Goal: Contribute content

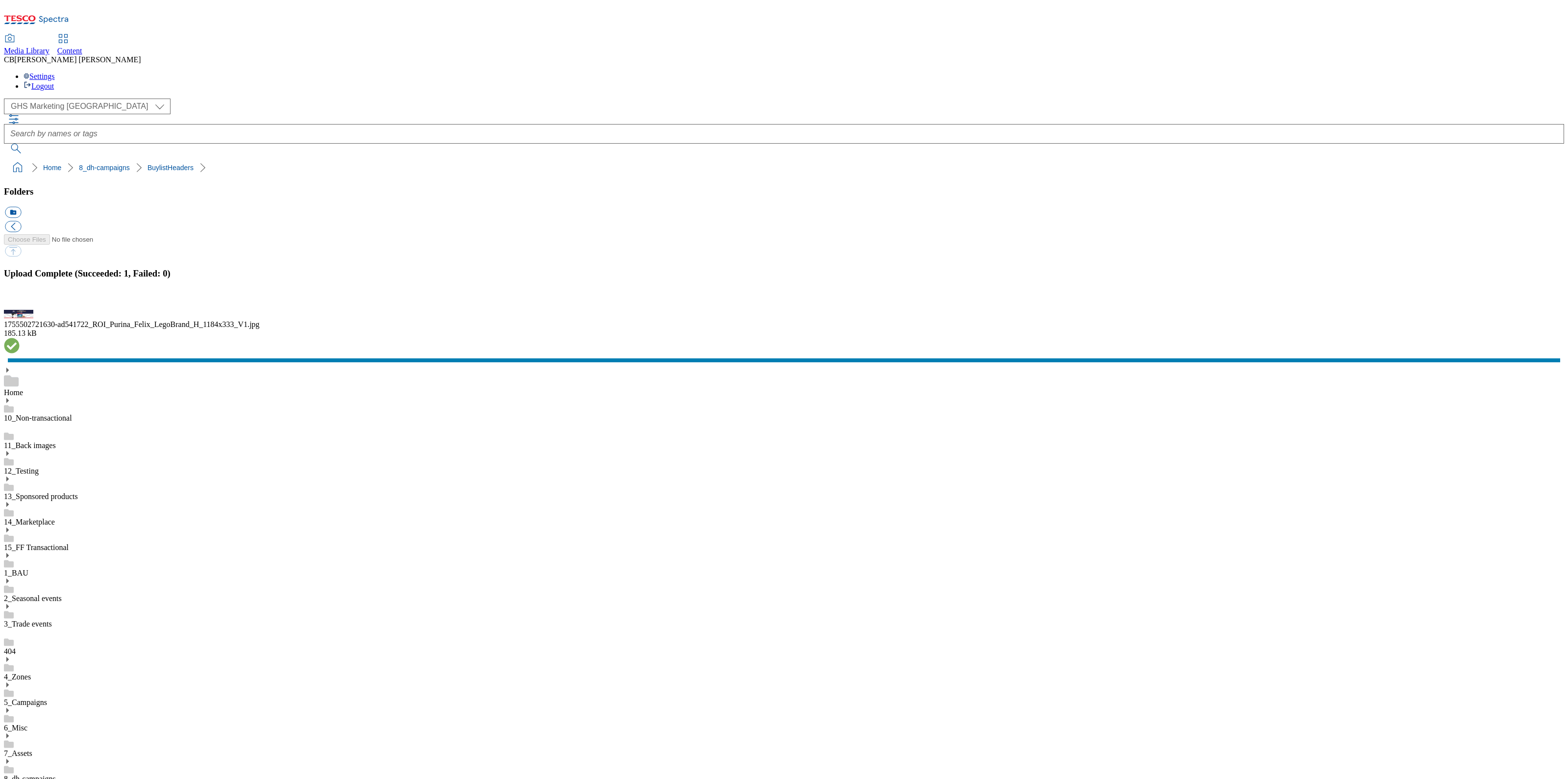
scroll to position [1, 0]
drag, startPoint x: 106, startPoint y: 567, endPoint x: 104, endPoint y: 558, distance: 9.2
click at [20, 309] on button "button" at bounding box center [12, 305] width 14 height 10
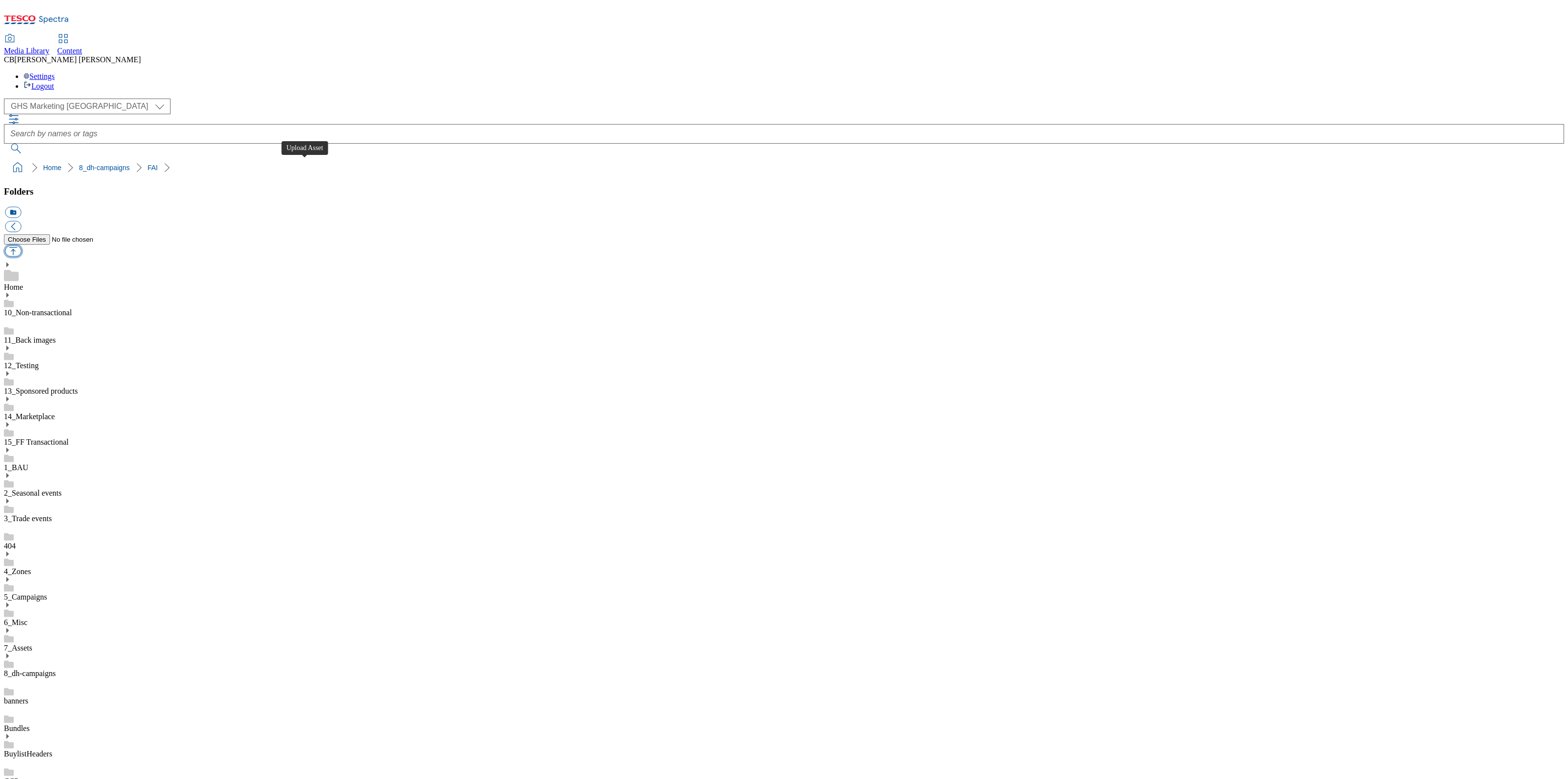
click at [21, 246] on button "button" at bounding box center [13, 251] width 16 height 11
type input "C:\fakepath\1755700639742-ad541488_Walkers_Legobrand_2560X320_V4.jpg"
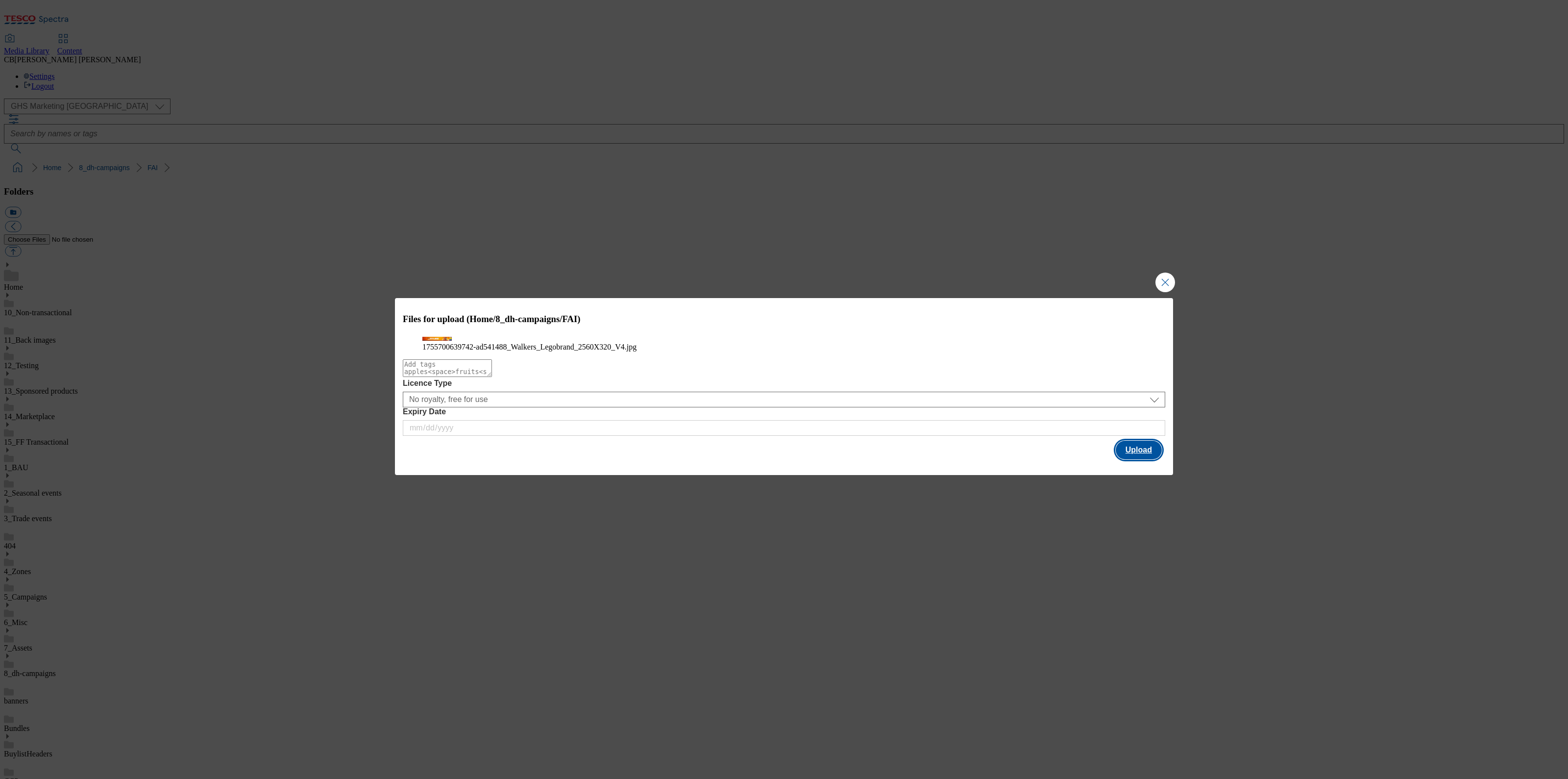
click at [1141, 459] on button "Upload" at bounding box center [1139, 449] width 46 height 18
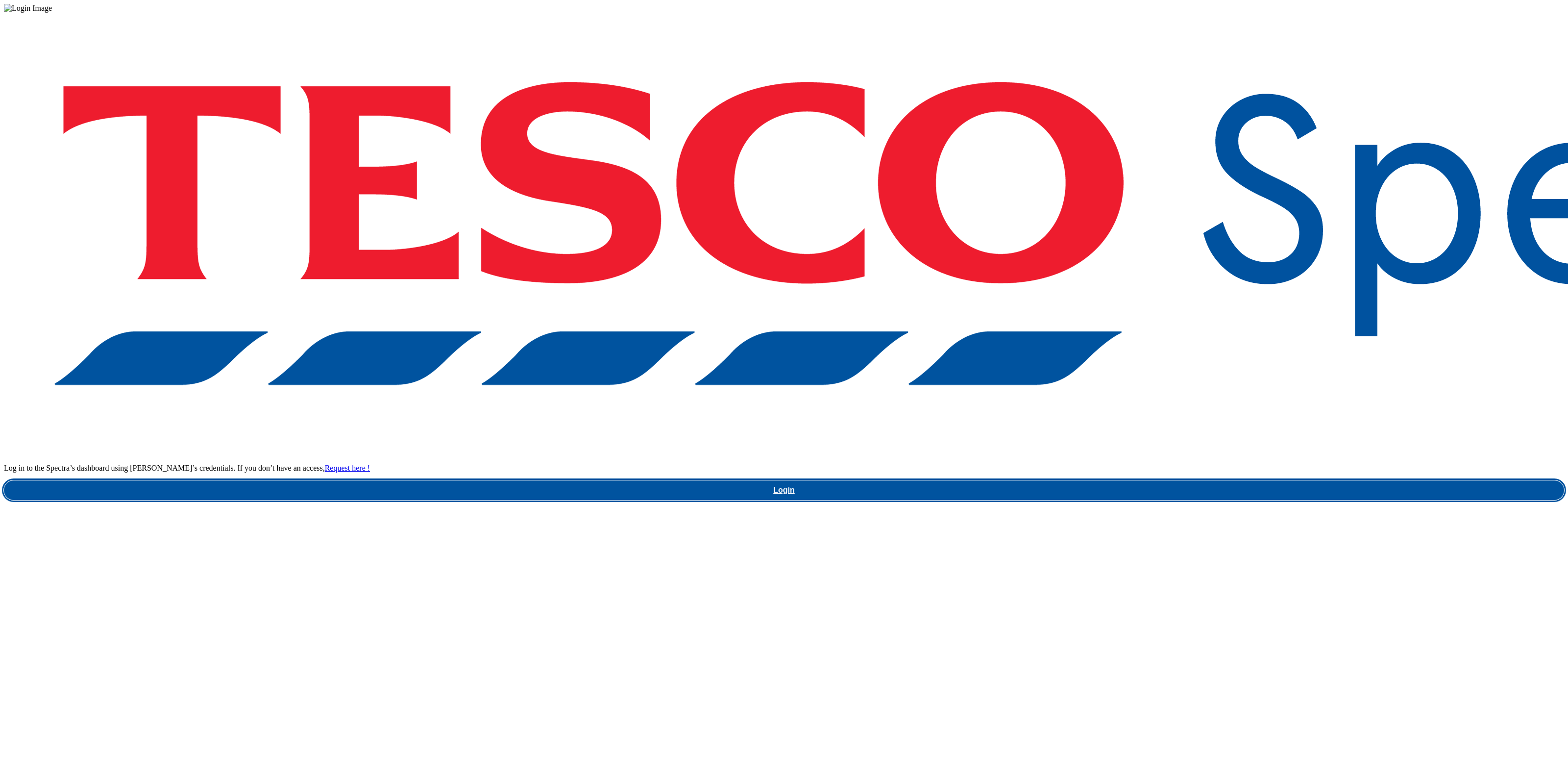
click at [1202, 481] on link "Login" at bounding box center [784, 490] width 1561 height 20
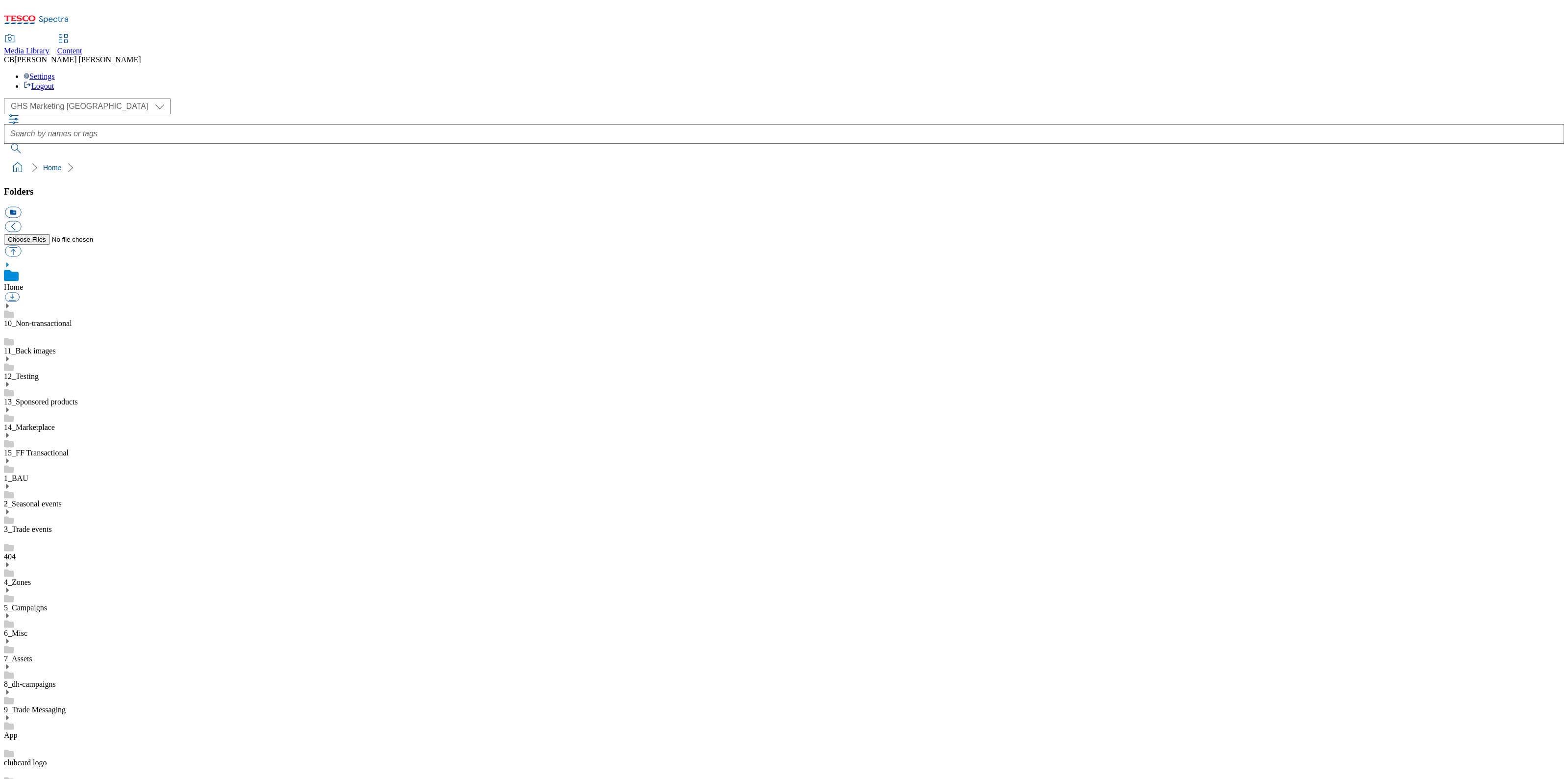
click at [10, 663] on icon at bounding box center [7, 666] width 7 height 7
click at [21, 246] on button "button" at bounding box center [13, 251] width 16 height 11
type input "C:\fakepath\1755700639742-ad541488_Walkers_Legobrand_2560X320_V4.jpg"
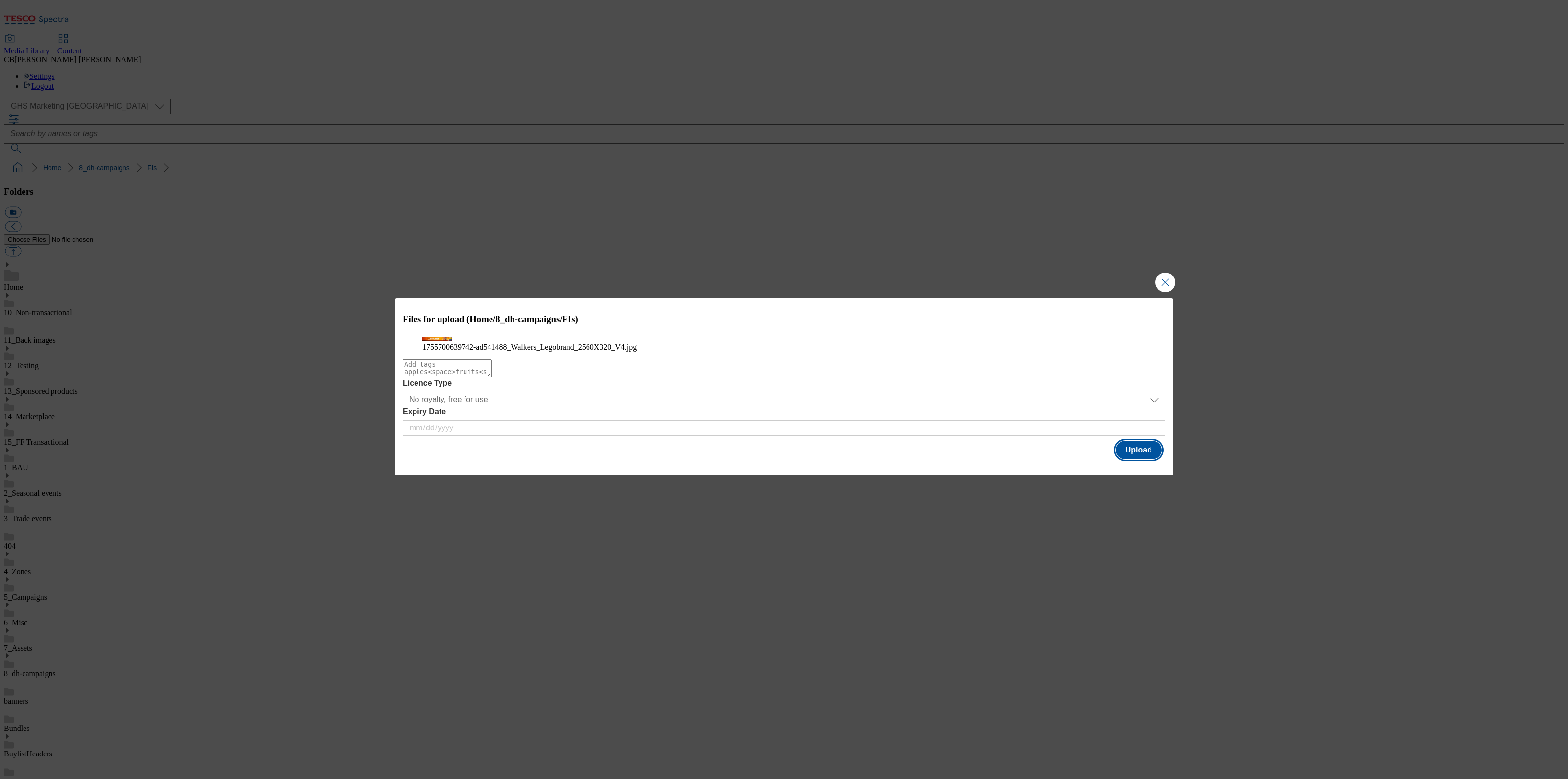
click at [1127, 459] on button "Upload" at bounding box center [1139, 449] width 46 height 18
